Goal: Information Seeking & Learning: Learn about a topic

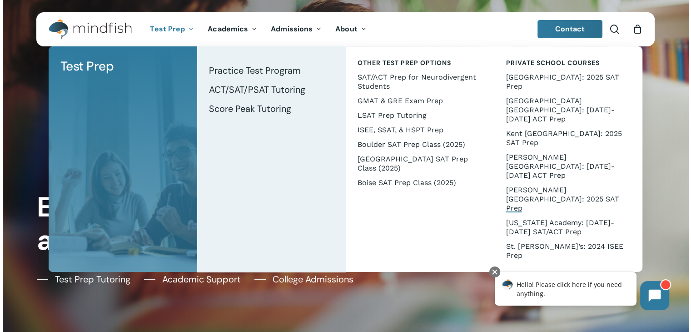
click at [515, 185] on span "[PERSON_NAME][GEOGRAPHIC_DATA]: 2025 SAT Prep" at bounding box center [562, 198] width 113 height 27
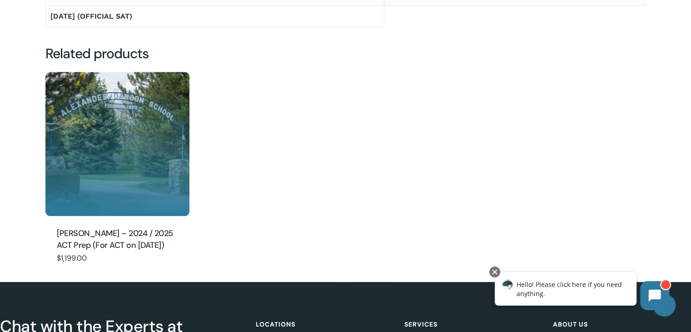
scroll to position [990, 0]
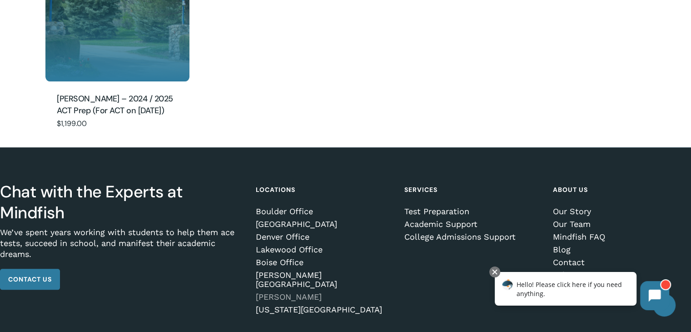
click at [317, 292] on link "[PERSON_NAME]" at bounding box center [323, 296] width 135 height 9
